Goal: Task Accomplishment & Management: Manage account settings

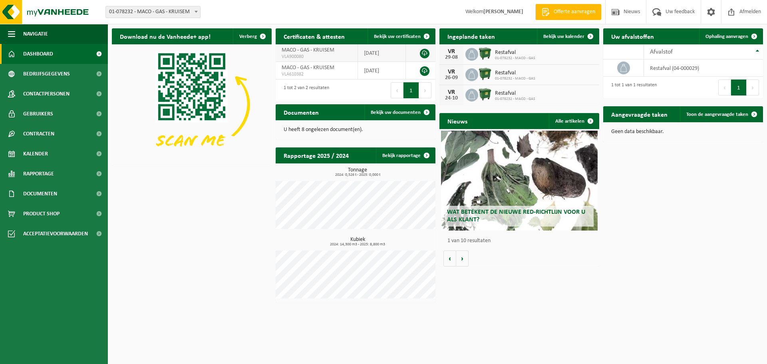
click at [425, 53] on link at bounding box center [425, 54] width 10 height 10
click at [566, 36] on span "Bekijk uw kalender" at bounding box center [564, 36] width 41 height 5
click at [75, 157] on link "Kalender" at bounding box center [54, 154] width 108 height 20
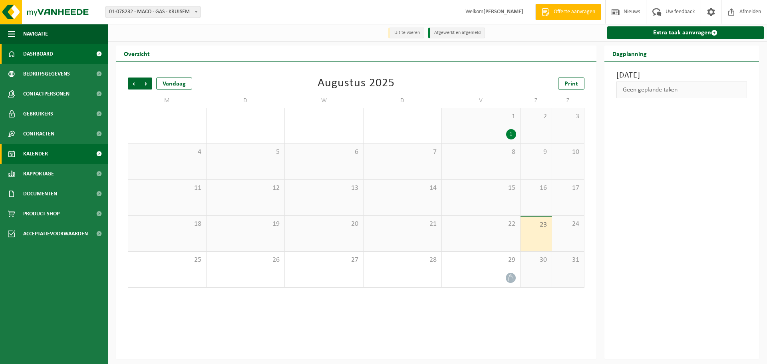
click at [56, 52] on link "Dashboard" at bounding box center [54, 54] width 108 height 20
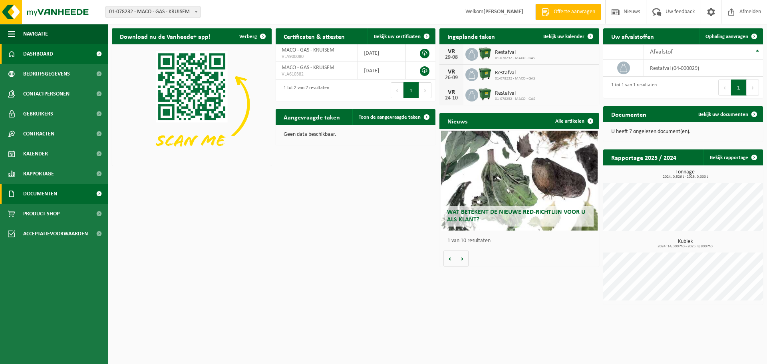
click at [53, 189] on span "Documenten" at bounding box center [40, 194] width 34 height 20
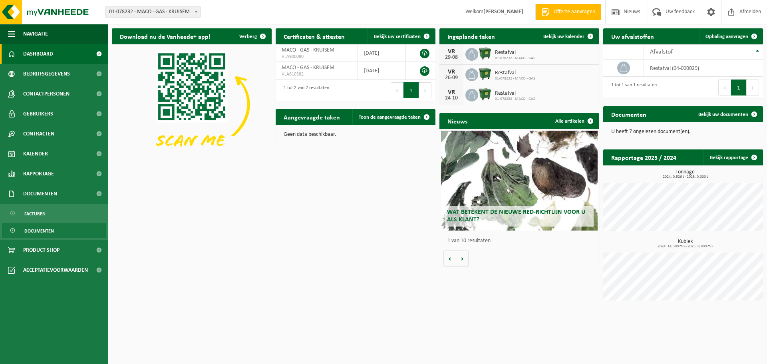
click at [47, 229] on span "Documenten" at bounding box center [39, 230] width 30 height 15
click at [651, 133] on p "U heeft 7 ongelezen document(en)." at bounding box center [684, 132] width 144 height 6
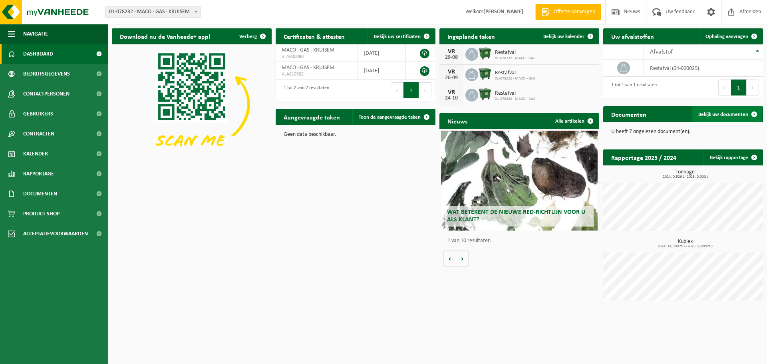
click at [721, 116] on span "Bekijk uw documenten" at bounding box center [724, 114] width 50 height 5
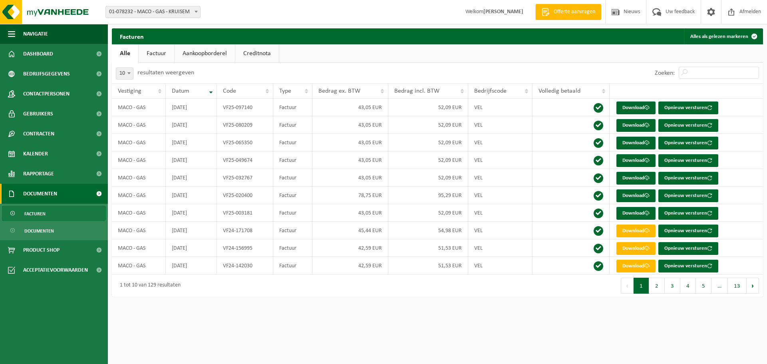
click at [153, 56] on link "Factuur" at bounding box center [157, 53] width 36 height 18
click at [188, 55] on link "Aankoopborderel" at bounding box center [205, 53] width 60 height 18
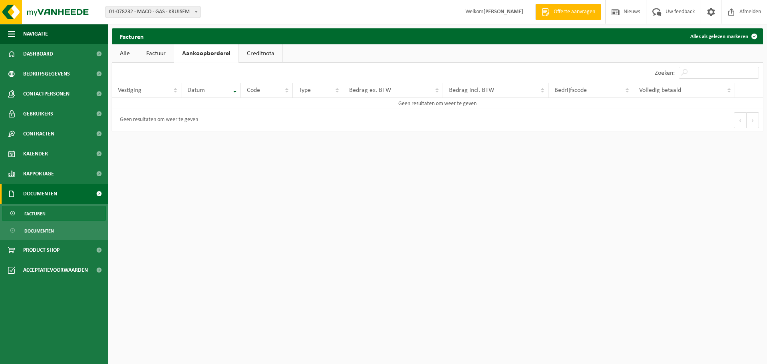
click at [250, 53] on link "Creditnota" at bounding box center [261, 53] width 44 height 18
click at [34, 36] on span "Navigatie" at bounding box center [35, 34] width 25 height 20
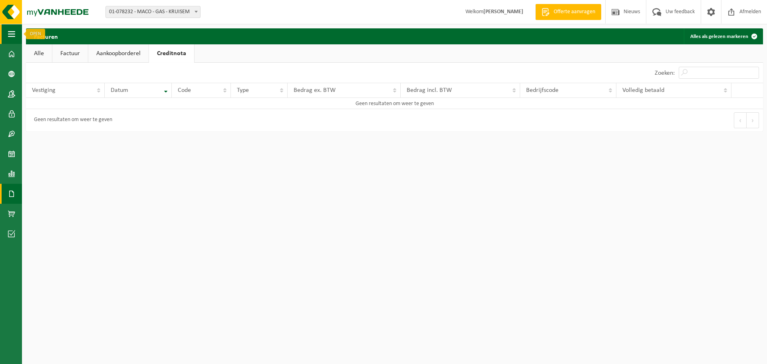
click at [18, 34] on button "Navigatie" at bounding box center [11, 34] width 22 height 20
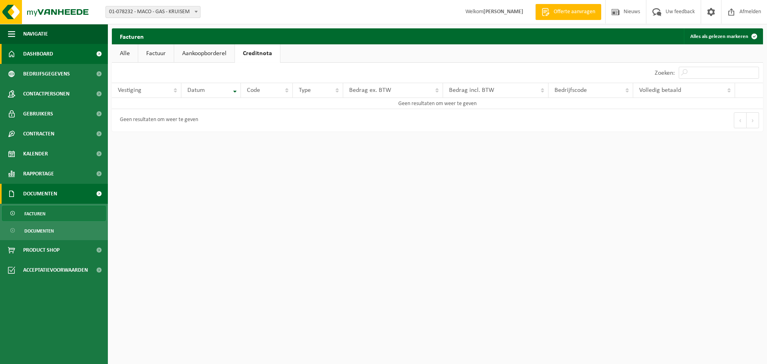
click at [31, 46] on span "Dashboard" at bounding box center [38, 54] width 30 height 20
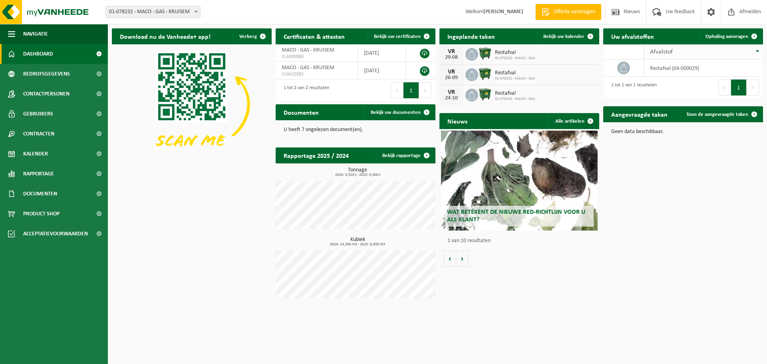
click at [727, 54] on div "Afvalstof" at bounding box center [701, 52] width 103 height 6
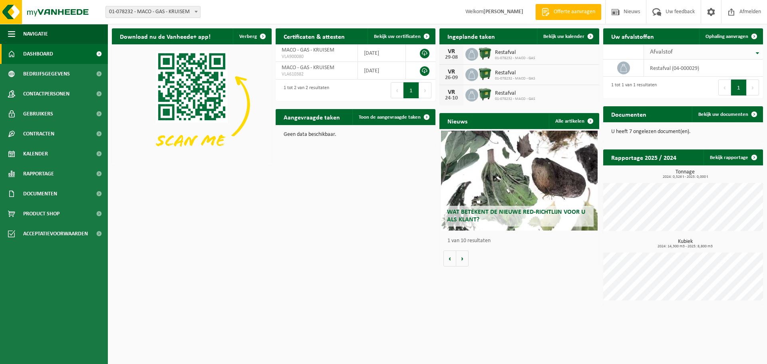
click at [727, 54] on div "Afvalstof" at bounding box center [701, 52] width 103 height 6
